Goal: Information Seeking & Learning: Learn about a topic

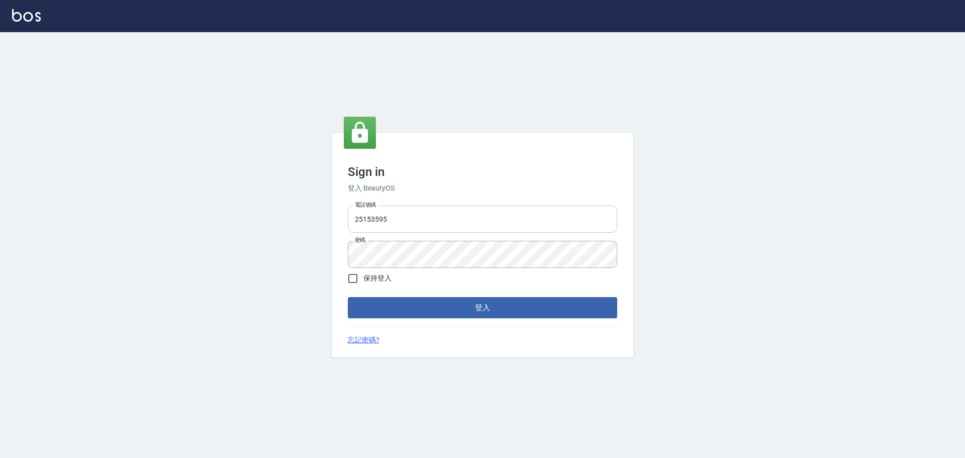
click at [473, 221] on input "25153595" at bounding box center [482, 219] width 269 height 27
type input "9990001234567"
click at [510, 315] on button "登入" at bounding box center [482, 307] width 269 height 21
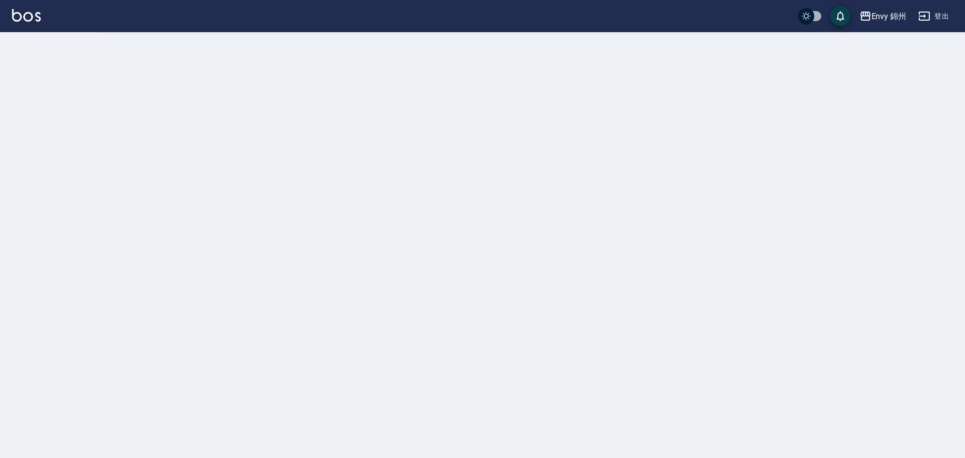
drag, startPoint x: 594, startPoint y: 430, endPoint x: 766, endPoint y: 482, distance: 179.5
click at [766, 457] on html "Envy 錦州 登出" at bounding box center [482, 229] width 965 height 458
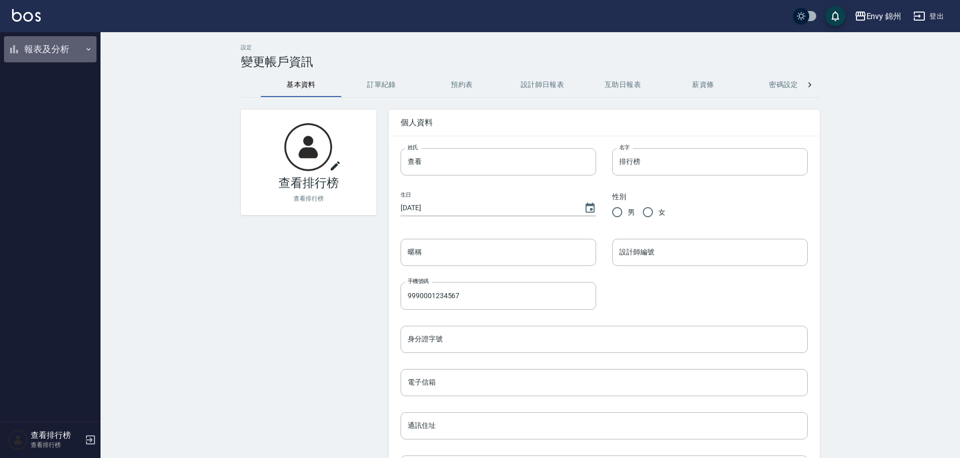
click at [40, 48] on button "報表及分析" at bounding box center [50, 49] width 92 height 26
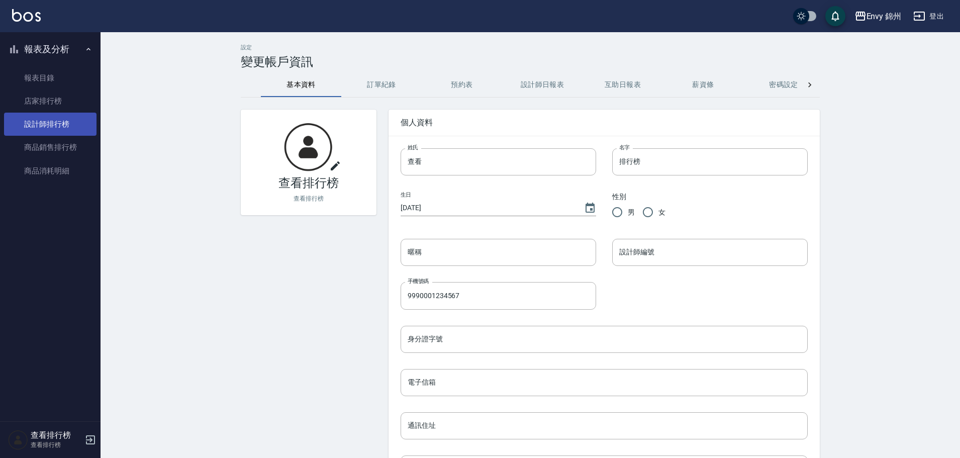
click at [54, 115] on link "設計師排行榜" at bounding box center [50, 124] width 92 height 23
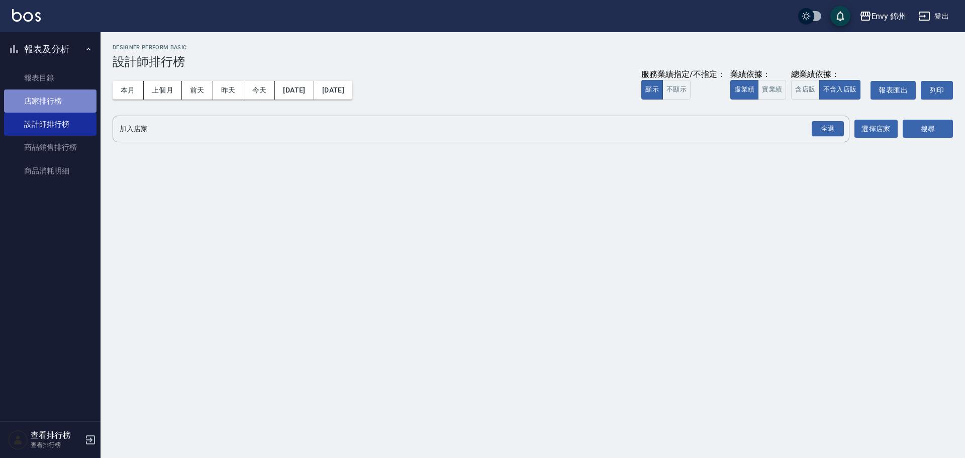
click at [62, 89] on link "店家排行榜" at bounding box center [50, 100] width 92 height 23
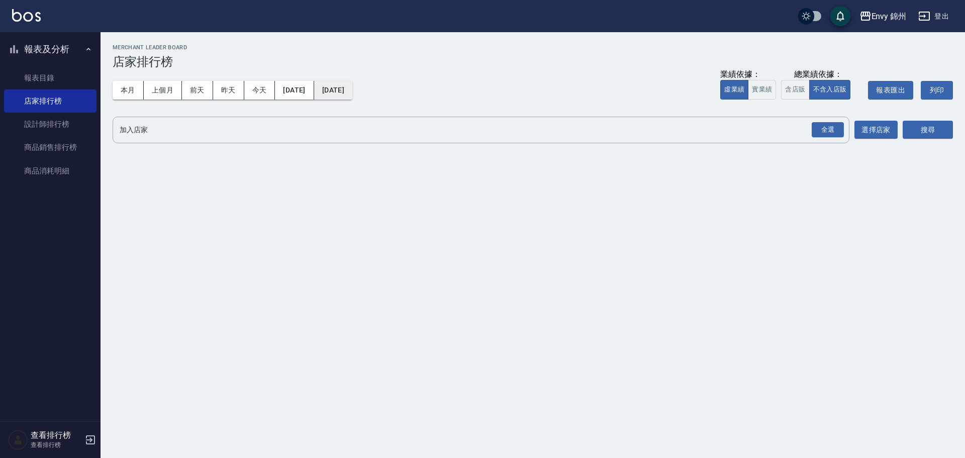
click at [352, 94] on button "2025/09/21" at bounding box center [333, 90] width 38 height 19
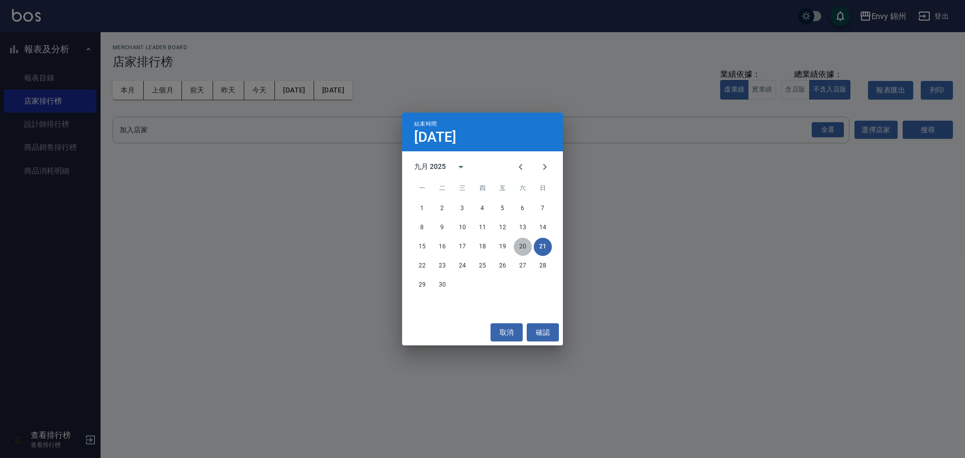
click at [525, 242] on button "20" at bounding box center [523, 247] width 18 height 18
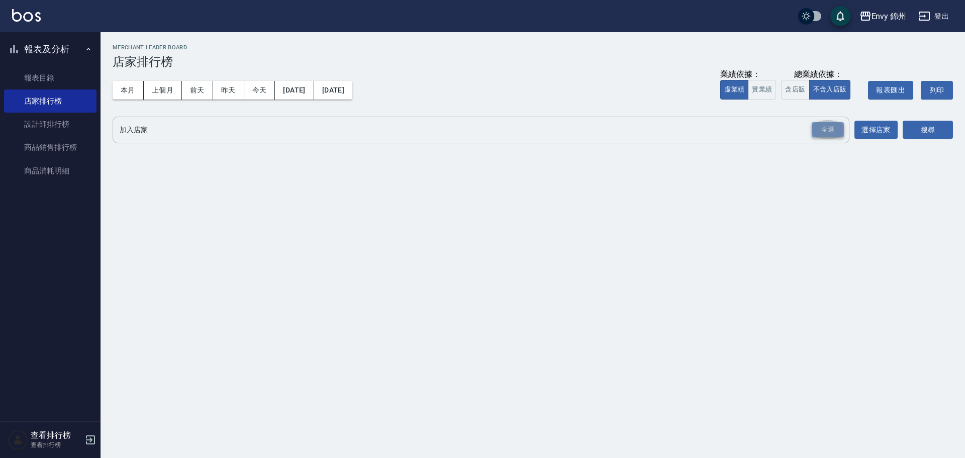
click at [822, 133] on div "全選" at bounding box center [828, 130] width 32 height 16
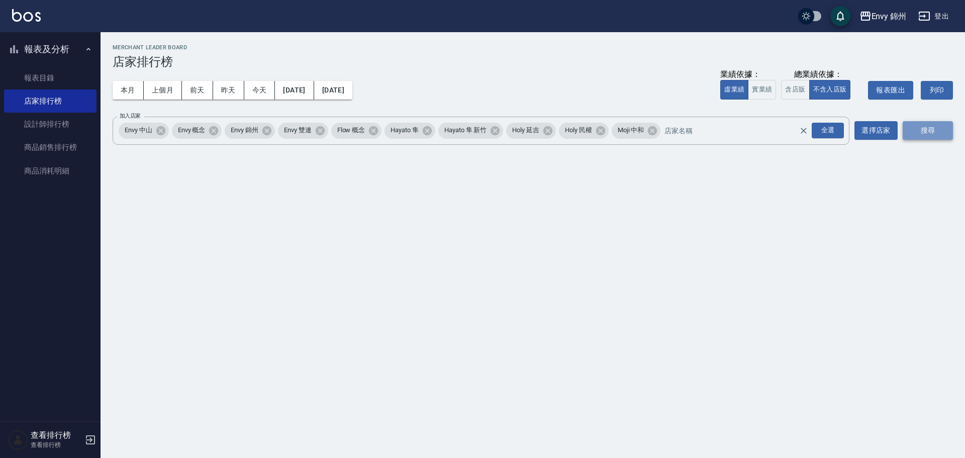
click at [925, 138] on button "搜尋" at bounding box center [928, 130] width 50 height 19
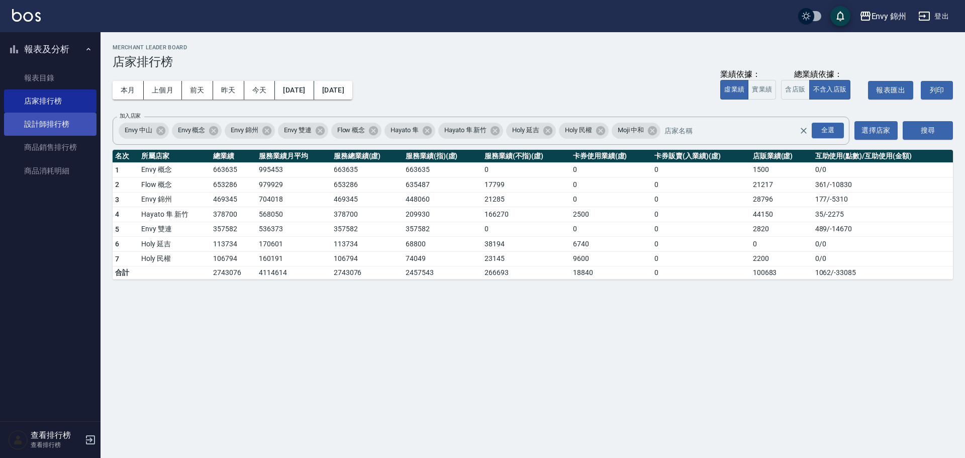
click at [34, 124] on link "設計師排行榜" at bounding box center [50, 124] width 92 height 23
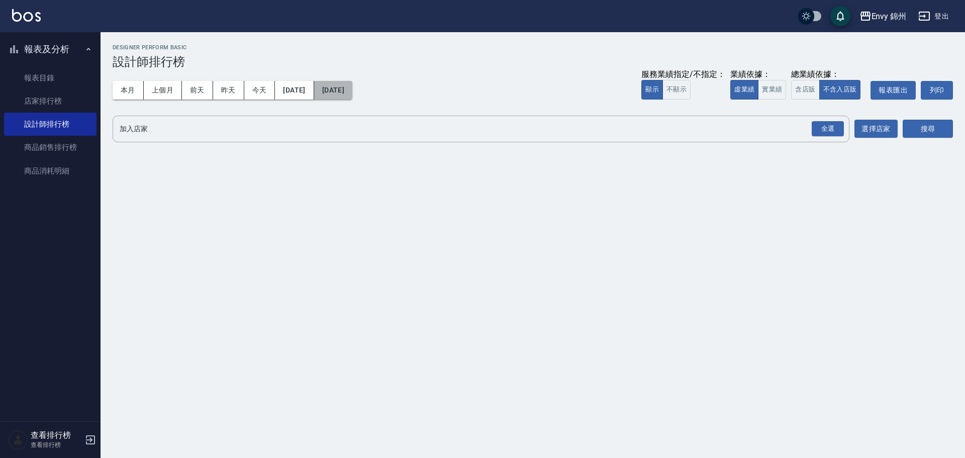
click at [352, 87] on button "2025/09/21" at bounding box center [333, 90] width 38 height 19
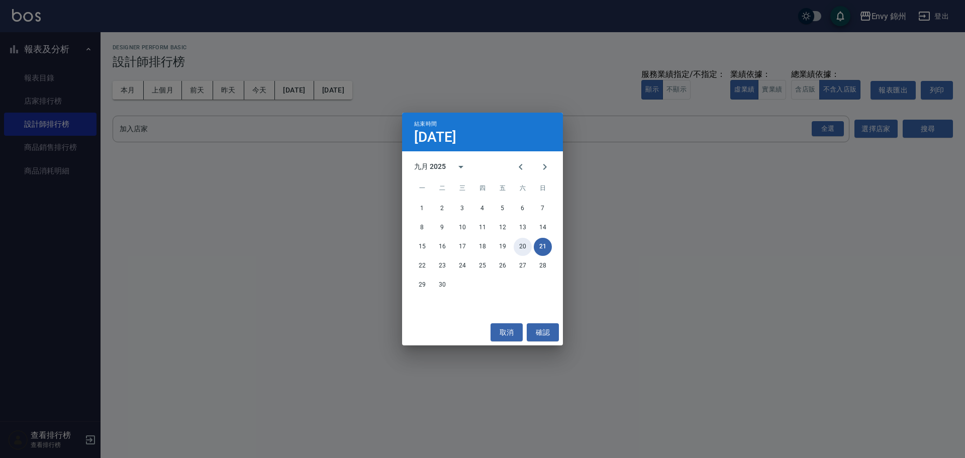
drag, startPoint x: 522, startPoint y: 246, endPoint x: 800, endPoint y: 184, distance: 285.2
click at [524, 244] on button "20" at bounding box center [523, 247] width 18 height 18
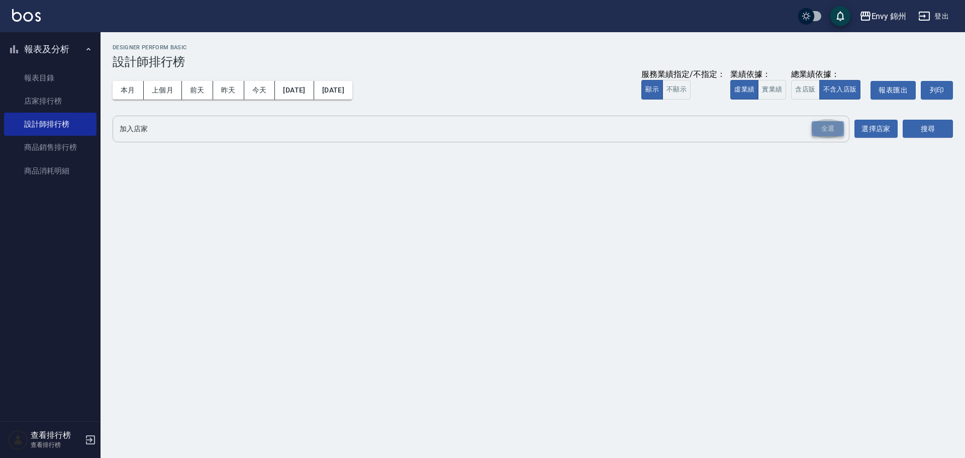
click at [838, 129] on div "全選" at bounding box center [828, 129] width 32 height 16
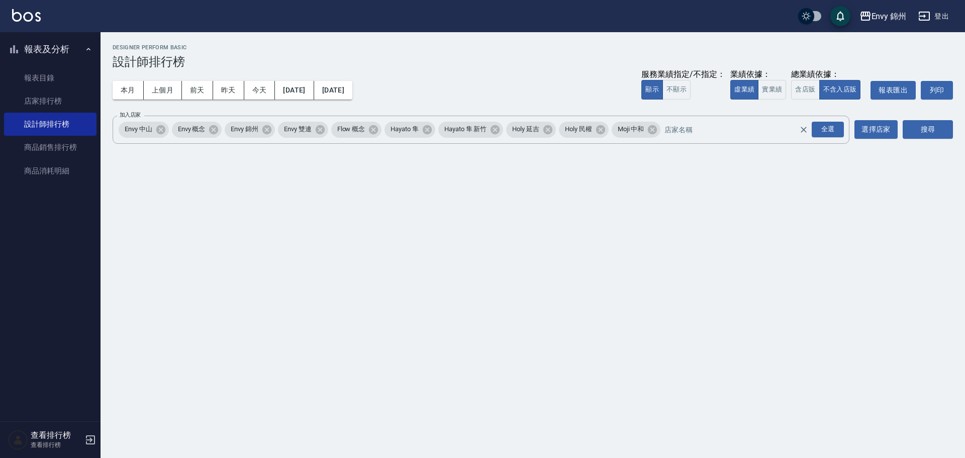
click at [944, 140] on div "搜尋" at bounding box center [928, 130] width 50 height 28
click at [940, 132] on button "搜尋" at bounding box center [928, 129] width 50 height 19
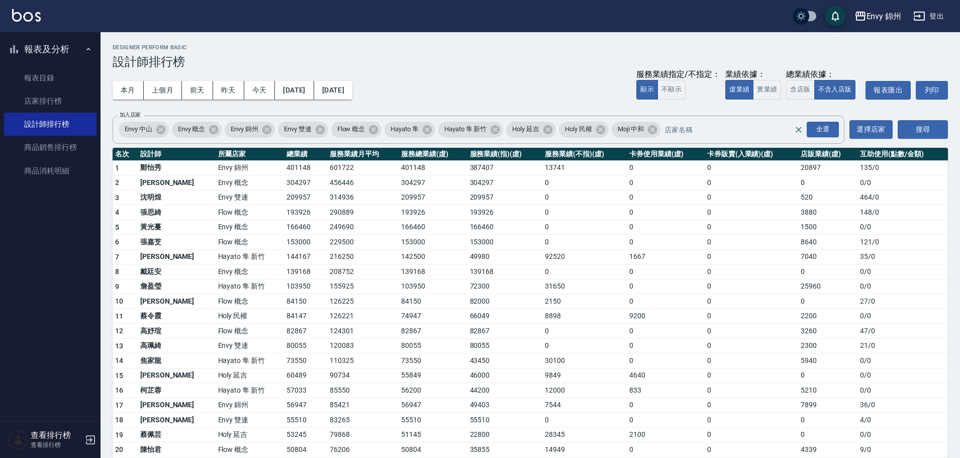
drag, startPoint x: 953, startPoint y: 456, endPoint x: 955, endPoint y: 470, distance: 14.2
click at [955, 457] on html "Envy 錦州 登出 報表及分析 報表目錄 店家排行榜 設計師排行榜 商品銷售排行榜 商品消耗明細 查看排行榜 查看排行榜 Envy 錦州 2025-09-0…" at bounding box center [480, 330] width 960 height 661
click at [288, 203] on td "209957" at bounding box center [305, 197] width 43 height 15
drag, startPoint x: 250, startPoint y: 215, endPoint x: 282, endPoint y: 219, distance: 32.4
click at [284, 219] on td "193926" at bounding box center [305, 212] width 43 height 15
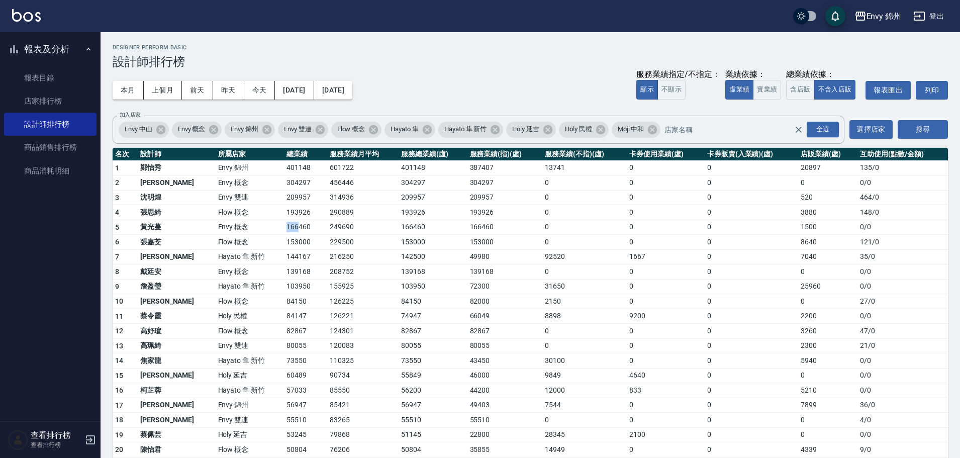
drag, startPoint x: 241, startPoint y: 229, endPoint x: 266, endPoint y: 224, distance: 25.6
click at [266, 224] on tr "5 黃光蔓 Envy 概念 166460 249690 166460 166460 0 0 0 1500 0 / 0" at bounding box center [530, 227] width 835 height 15
drag, startPoint x: 248, startPoint y: 267, endPoint x: 259, endPoint y: 270, distance: 10.9
click at [259, 270] on tr "8 戴廷安 Envy 概念 139168 208752 139168 139168 0 0 0 0 0 / 0" at bounding box center [530, 271] width 835 height 15
click at [934, 11] on button "登出" at bounding box center [928, 16] width 39 height 19
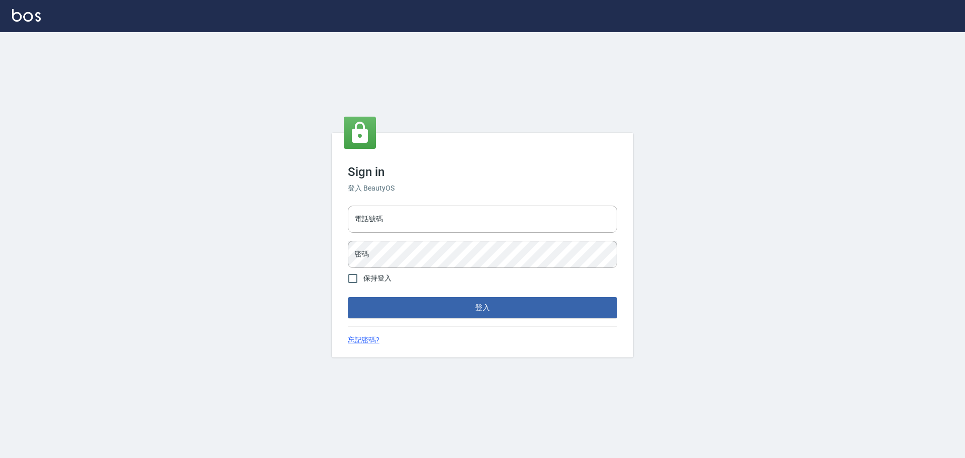
type input "9990001234567"
type input "25153595"
